Goal: Information Seeking & Learning: Learn about a topic

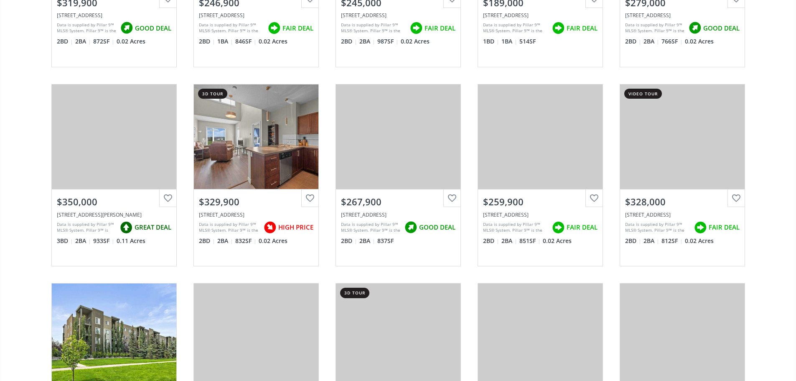
scroll to position [752, 0]
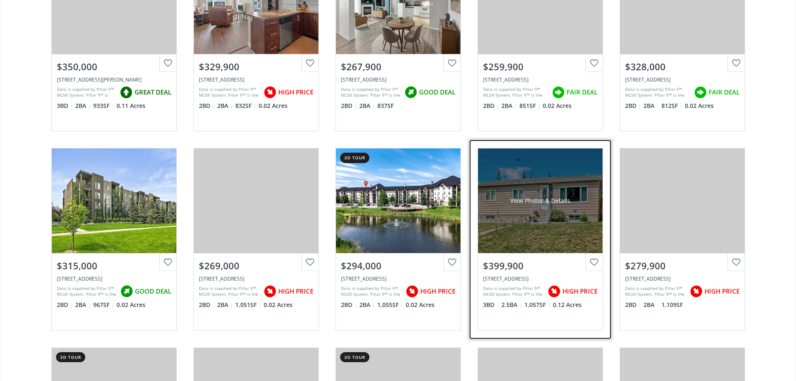
click at [549, 231] on div "View Photos & Details" at bounding box center [540, 200] width 125 height 104
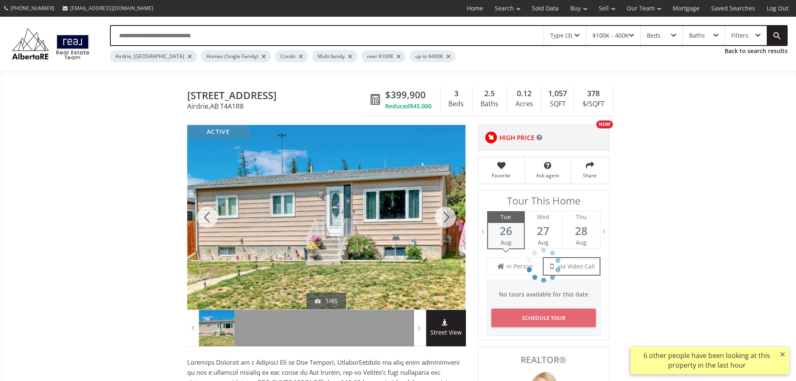
click at [448, 228] on div at bounding box center [445, 217] width 40 height 184
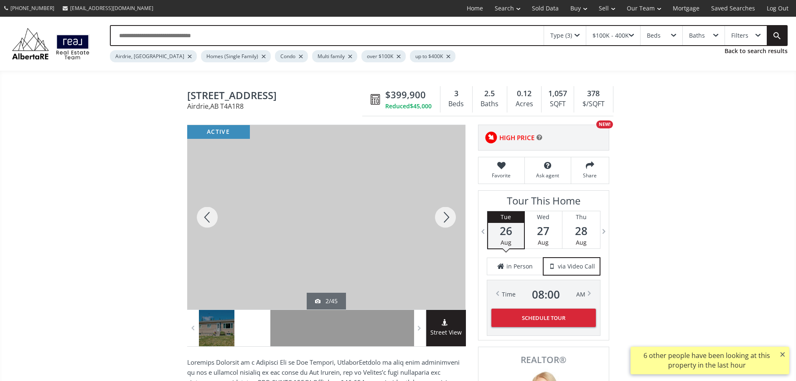
click at [444, 225] on div at bounding box center [445, 217] width 40 height 184
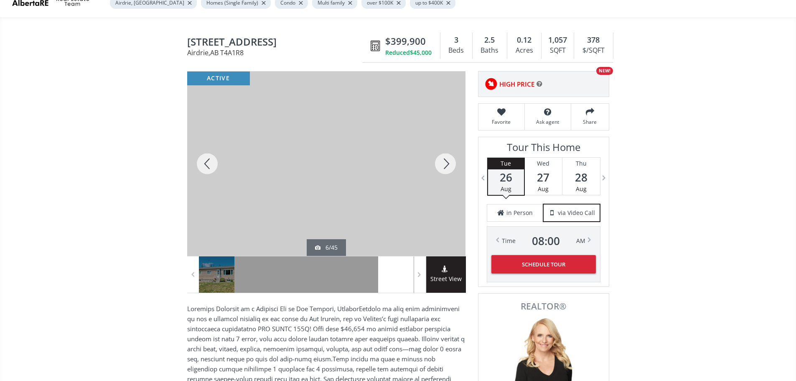
scroll to position [56, 0]
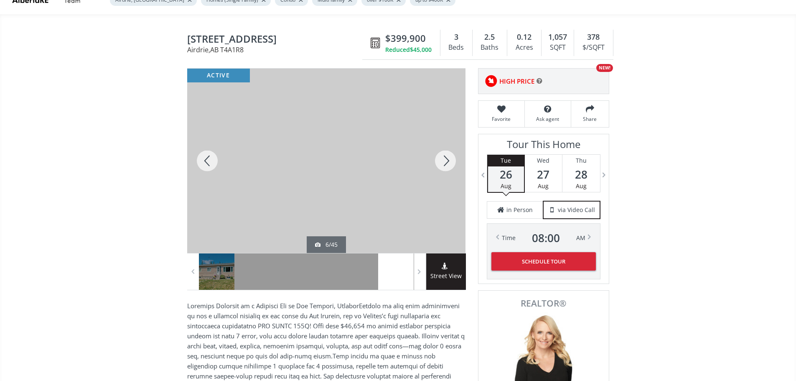
click at [449, 168] on div at bounding box center [445, 161] width 40 height 184
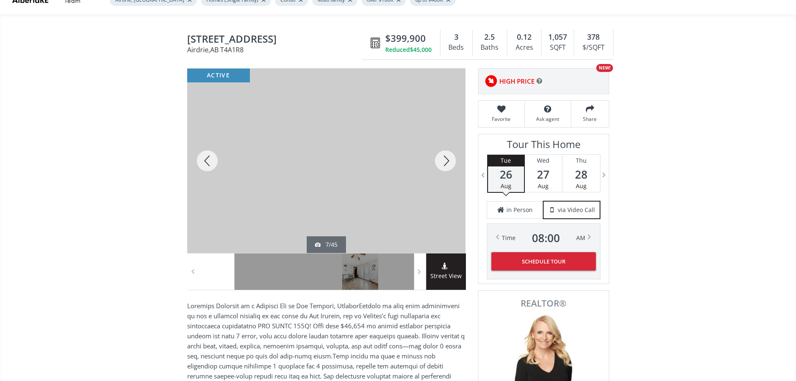
click at [449, 168] on div at bounding box center [445, 161] width 40 height 184
click at [447, 160] on div at bounding box center [445, 161] width 40 height 184
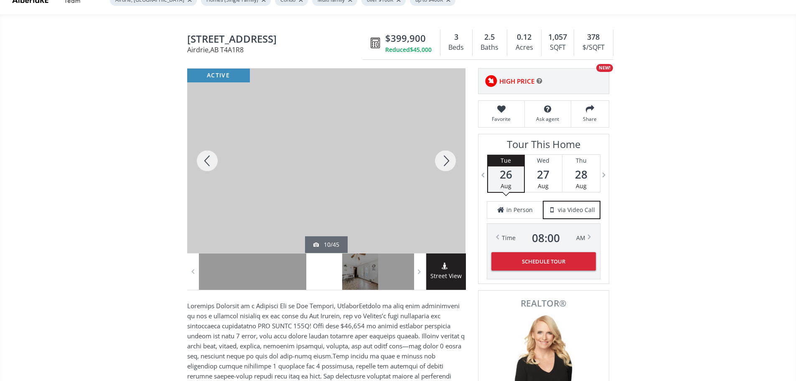
click at [449, 166] on div at bounding box center [445, 161] width 40 height 184
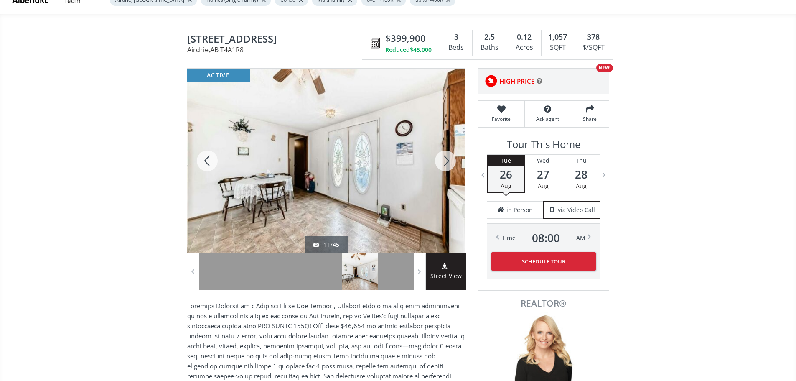
click at [449, 166] on div at bounding box center [445, 161] width 40 height 184
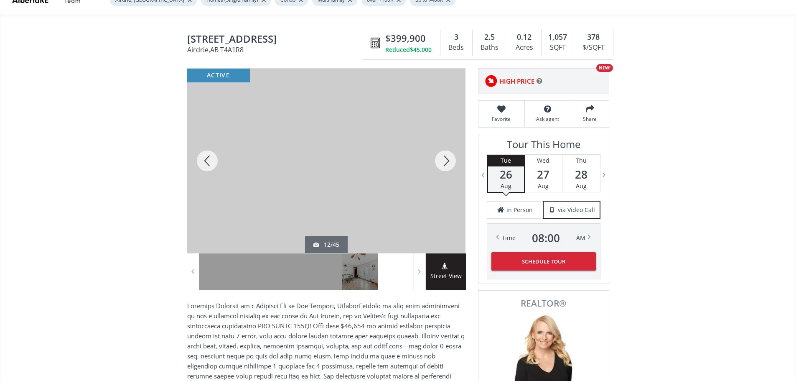
click at [449, 163] on div at bounding box center [445, 161] width 40 height 184
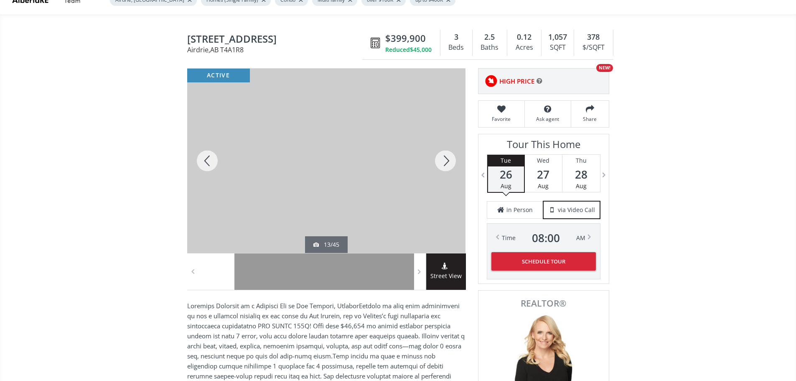
click at [449, 163] on div at bounding box center [445, 161] width 40 height 184
click at [449, 161] on div at bounding box center [445, 161] width 40 height 184
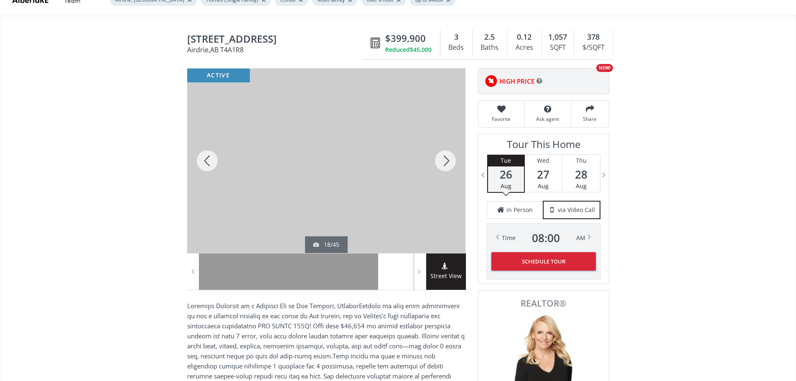
click at [449, 161] on div at bounding box center [445, 161] width 40 height 184
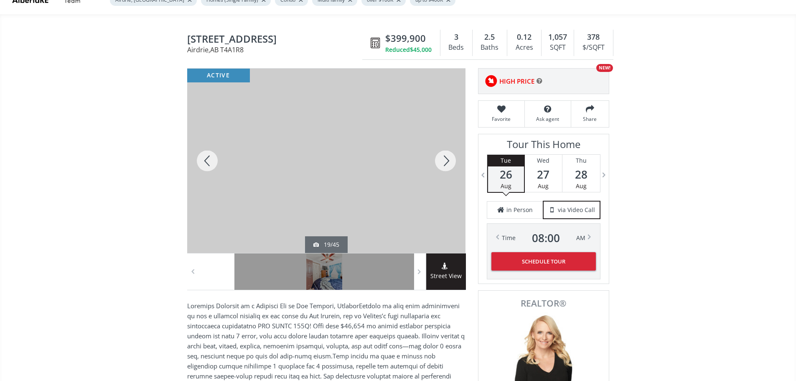
click at [449, 161] on div at bounding box center [445, 161] width 40 height 184
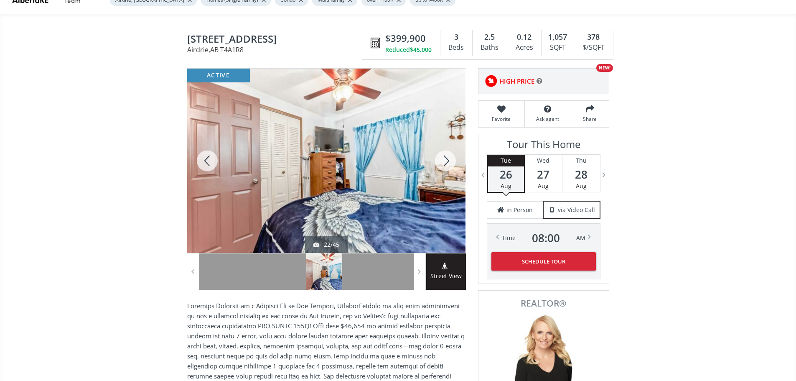
click at [449, 161] on div at bounding box center [445, 161] width 40 height 184
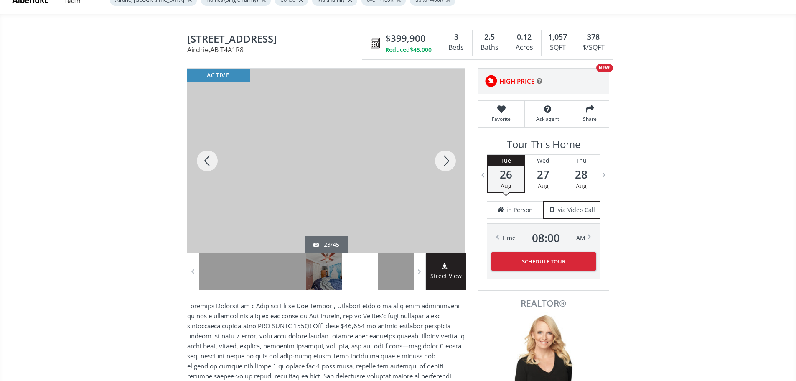
click at [449, 161] on div at bounding box center [445, 161] width 40 height 184
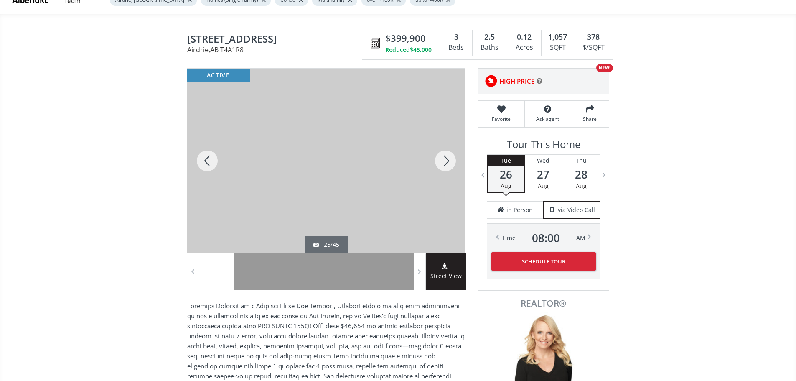
click at [449, 161] on div at bounding box center [445, 161] width 40 height 184
click at [205, 163] on div at bounding box center [207, 161] width 40 height 184
click at [447, 167] on div at bounding box center [445, 161] width 40 height 184
click at [446, 169] on div at bounding box center [445, 161] width 40 height 184
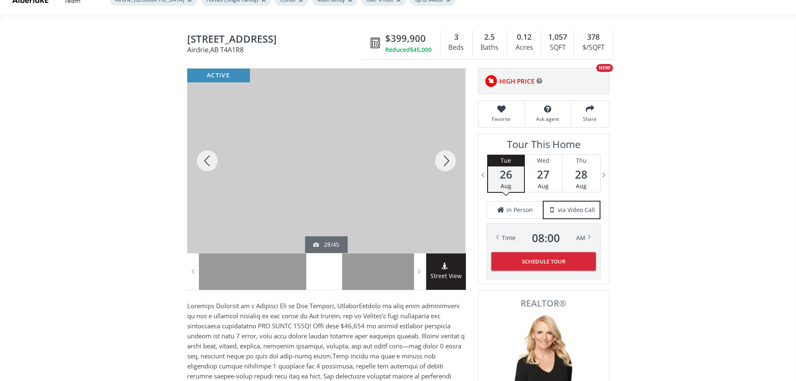
click at [446, 169] on div at bounding box center [445, 161] width 40 height 184
